Goal: Transaction & Acquisition: Purchase product/service

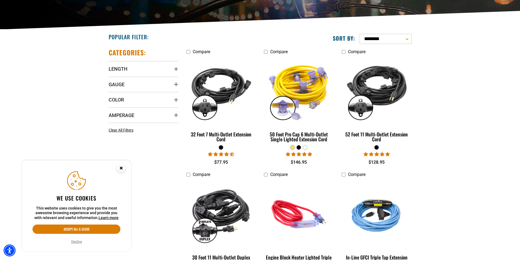
scroll to position [109, 0]
click at [121, 168] on icon "Close this option" at bounding box center [121, 168] width 2 height 2
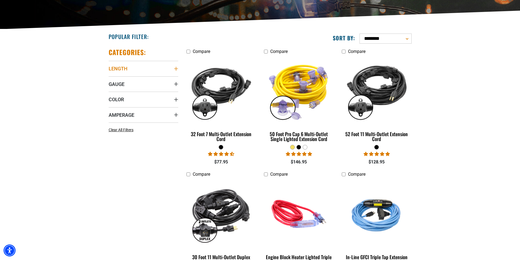
click at [175, 68] on icon "Length" at bounding box center [176, 69] width 4 height 4
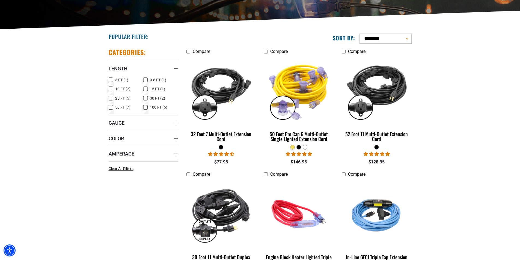
click at [144, 89] on icon at bounding box center [145, 88] width 4 height 7
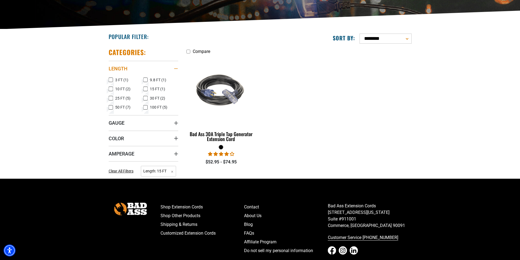
click at [178, 70] on div "Length" at bounding box center [176, 69] width 4 height 4
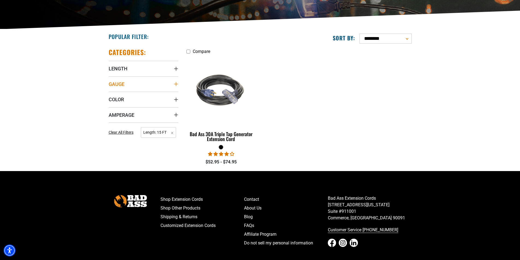
click at [174, 83] on icon "Gauge" at bounding box center [176, 84] width 4 height 4
click at [112, 94] on icon at bounding box center [111, 95] width 4 height 7
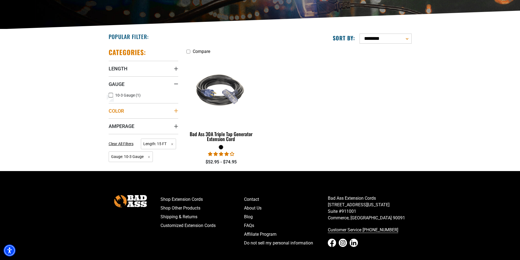
click at [176, 111] on icon "Color" at bounding box center [176, 111] width 4 height 4
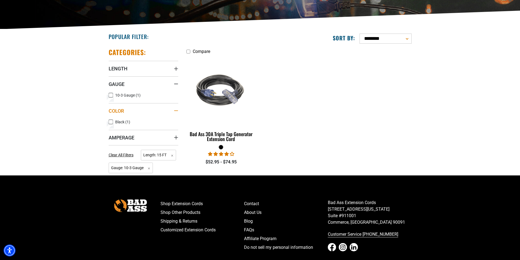
click at [176, 111] on icon "Color" at bounding box center [176, 110] width 4 height 1
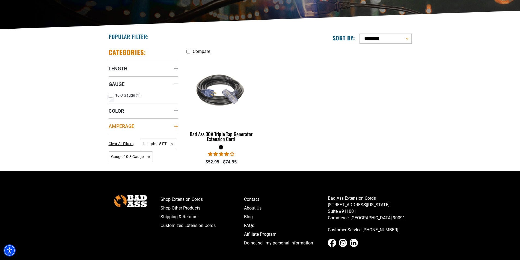
click at [178, 127] on icon "Amperage" at bounding box center [176, 126] width 4 height 4
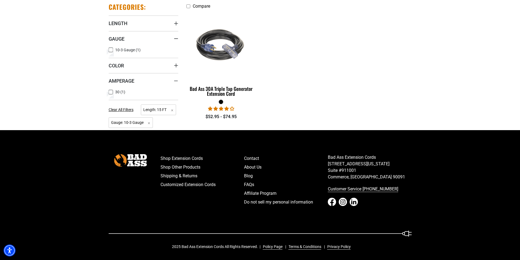
scroll to position [155, 0]
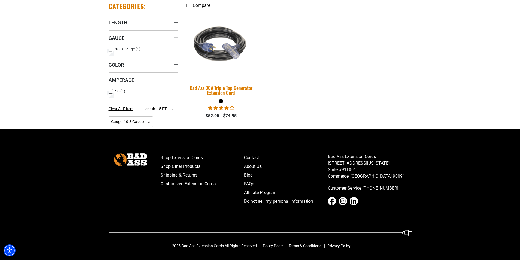
click at [224, 51] on img at bounding box center [221, 45] width 76 height 70
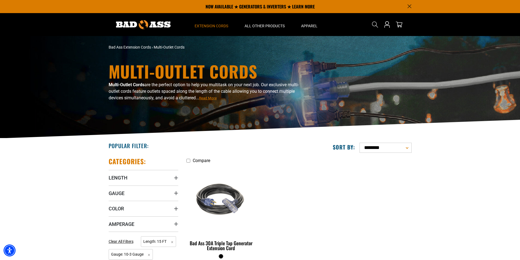
scroll to position [109, 0]
